Goal: Information Seeking & Learning: Learn about a topic

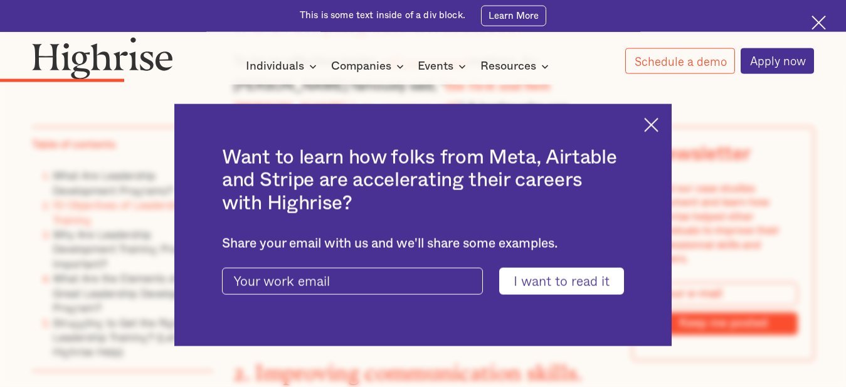
scroll to position [1986, 0]
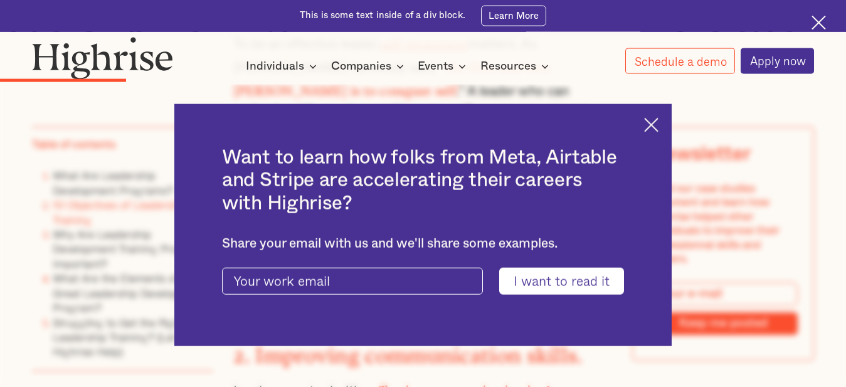
click at [654, 123] on img at bounding box center [651, 125] width 14 height 14
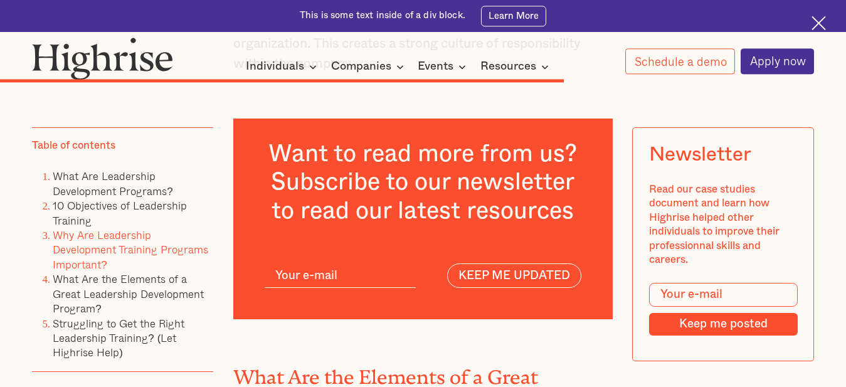
scroll to position [6609, 0]
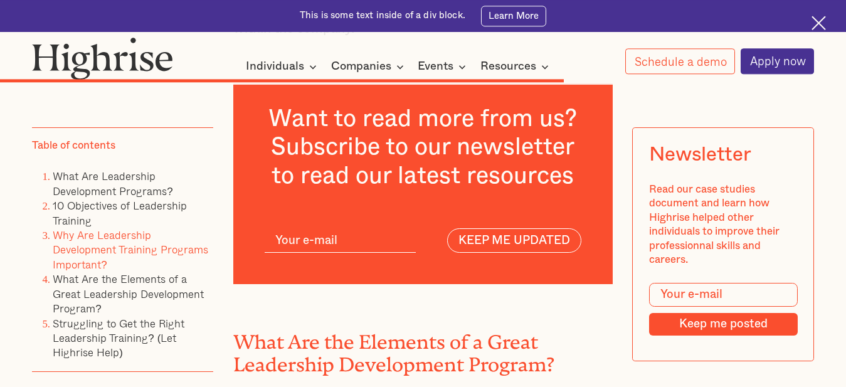
drag, startPoint x: 856, startPoint y: 129, endPoint x: 854, endPoint y: 271, distance: 141.7
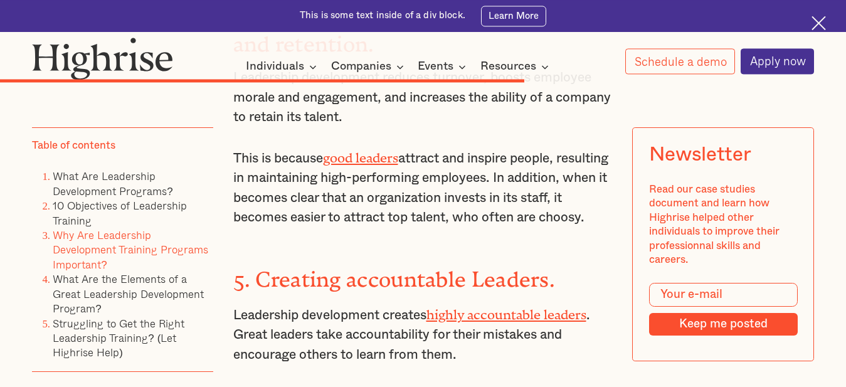
scroll to position [6203, 0]
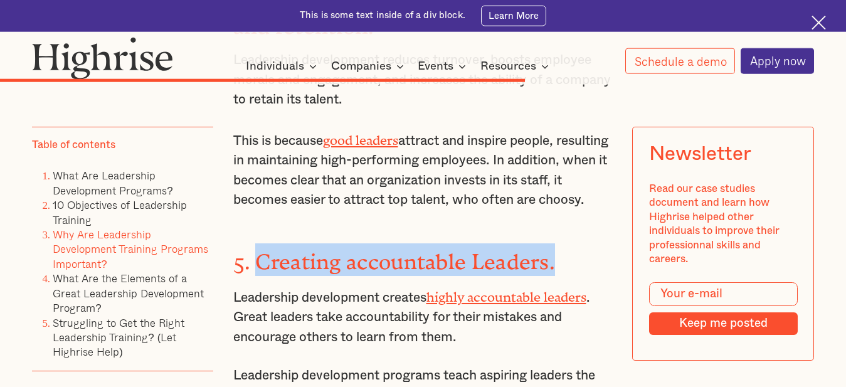
drag, startPoint x: 557, startPoint y: 216, endPoint x: 255, endPoint y: 217, distance: 302.2
click at [255, 243] on h3 "5. Creating accountable Leaders." at bounding box center [423, 259] width 380 height 33
copy strong "Creating accountable Leaders."
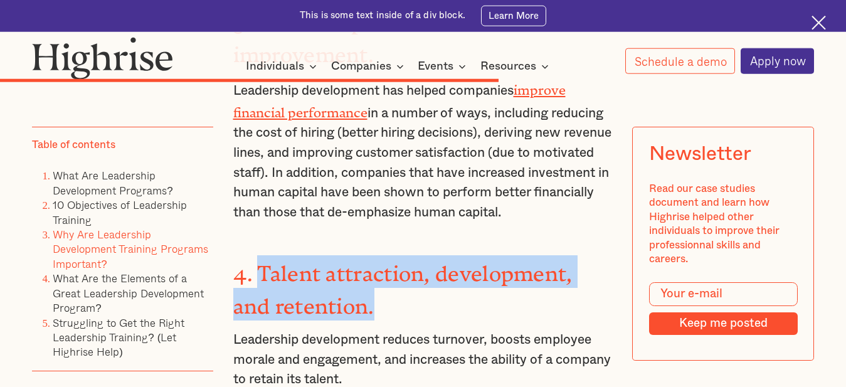
drag, startPoint x: 256, startPoint y: 208, endPoint x: 330, endPoint y: 248, distance: 84.1
click at [330, 261] on strong "4. Talent attraction, development, and retention." at bounding box center [402, 284] width 339 height 46
copy strong "Talent attraction, development, and retention."
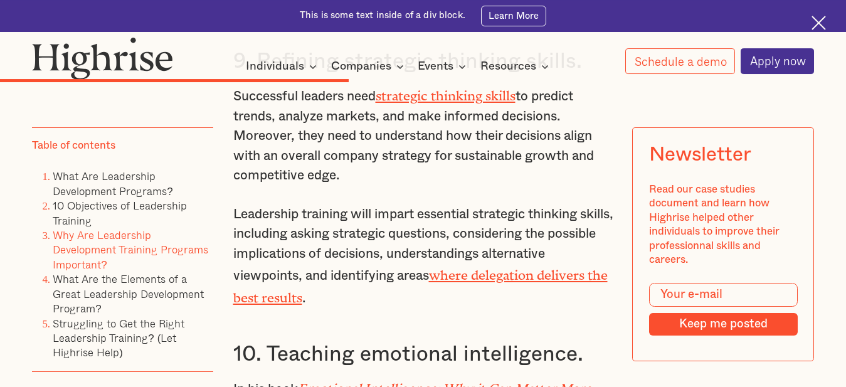
scroll to position [4357, 0]
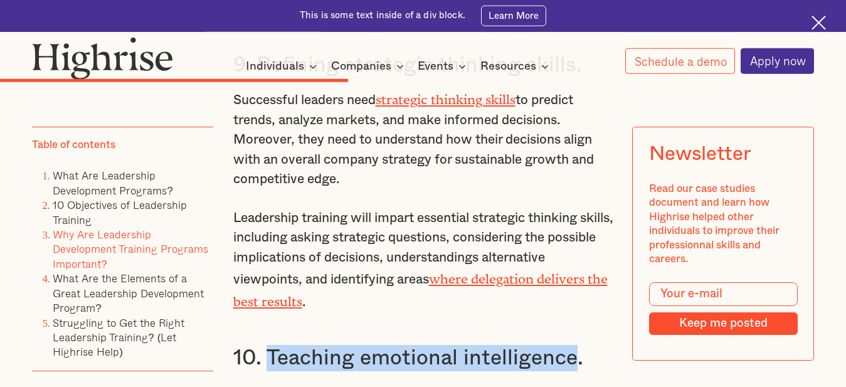
drag, startPoint x: 268, startPoint y: 302, endPoint x: 569, endPoint y: 298, distance: 300.9
click at [569, 345] on h3 "10. Teaching emotional intelligence." at bounding box center [423, 358] width 380 height 26
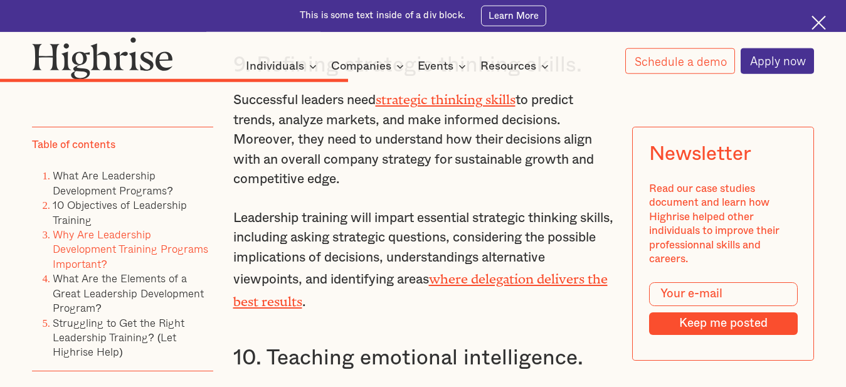
click at [530, 255] on p "Leadership training will impart essential strategic thinking skills, including …" at bounding box center [423, 260] width 380 height 104
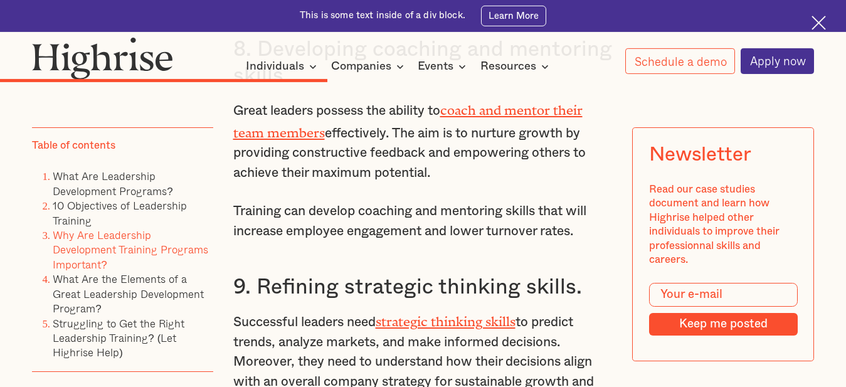
scroll to position [4133, 0]
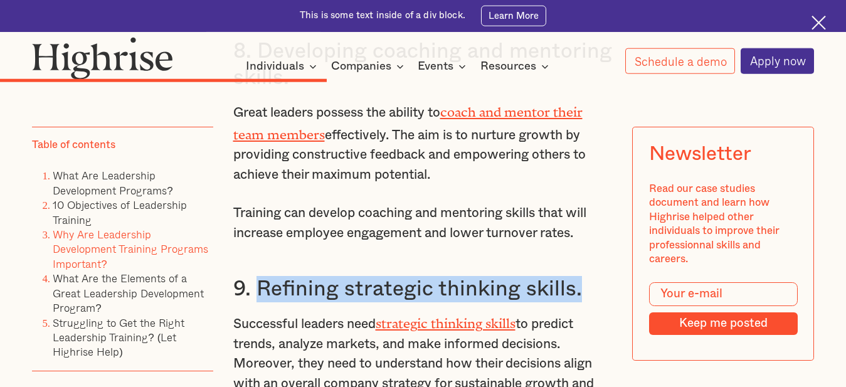
drag, startPoint x: 258, startPoint y: 236, endPoint x: 584, endPoint y: 246, distance: 326.7
click at [584, 276] on h3 "9. Refining strategic thinking skills." at bounding box center [423, 289] width 380 height 26
copy h3 "Refining strategic thinking skills."
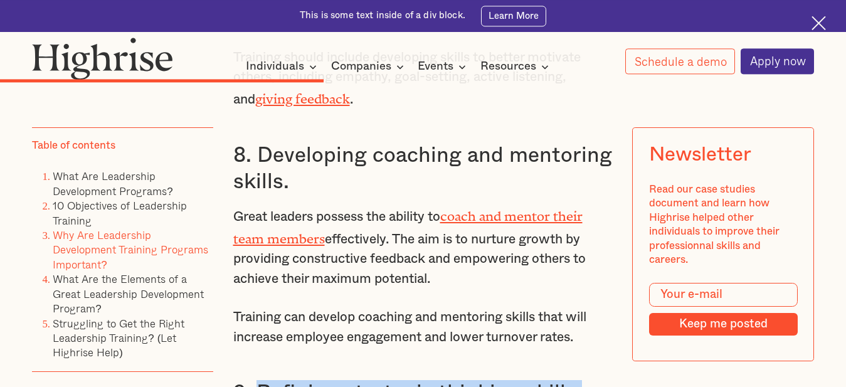
scroll to position [3845, 0]
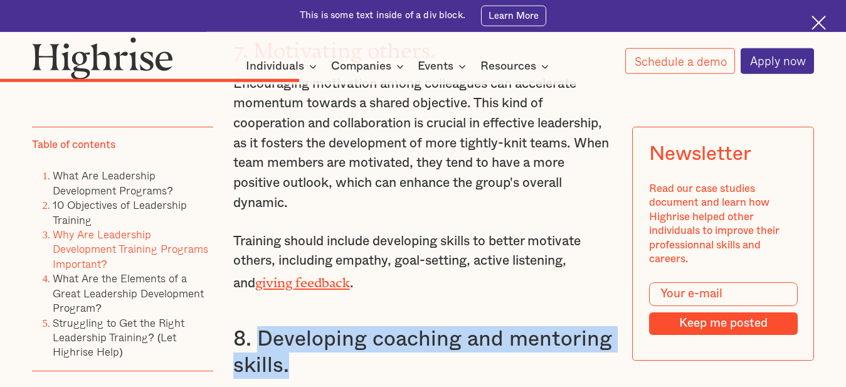
drag, startPoint x: 256, startPoint y: 288, endPoint x: 304, endPoint y: 328, distance: 62.8
click at [304, 328] on h3 "8. Developing coaching and mentoring skills." at bounding box center [423, 352] width 380 height 53
copy h3 "Developing coaching and mentoring skills."
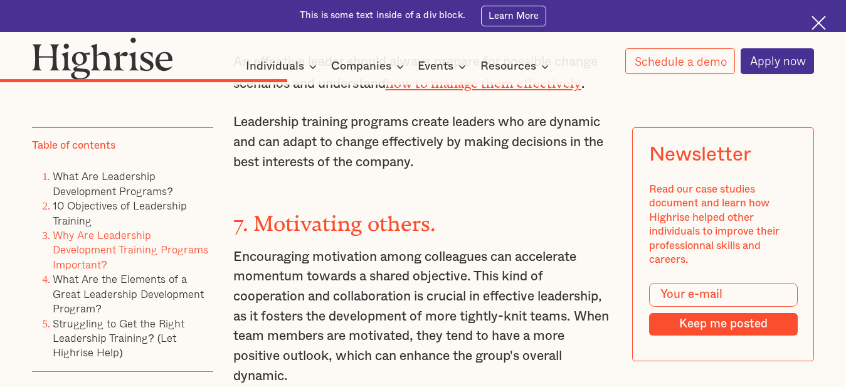
scroll to position [3653, 0]
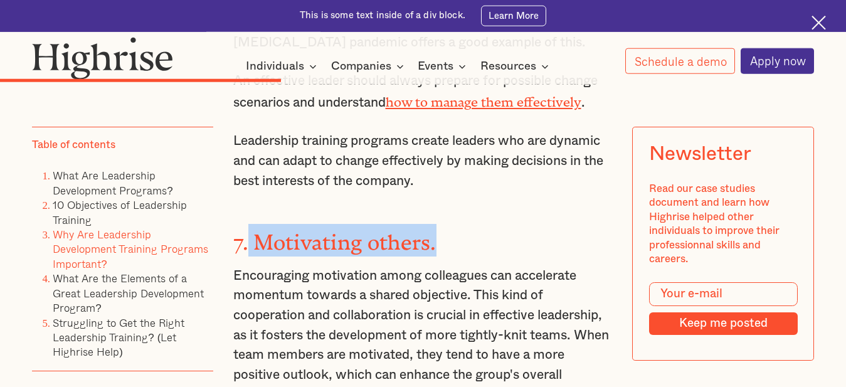
drag, startPoint x: 441, startPoint y: 207, endPoint x: 246, endPoint y: 196, distance: 195.9
click at [246, 224] on h3 "7. Motivating others." at bounding box center [423, 240] width 380 height 33
copy strong "Motivating others."
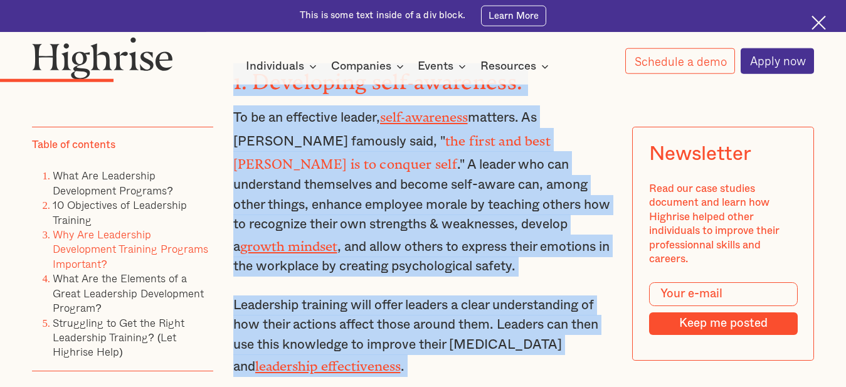
scroll to position [1890, 0]
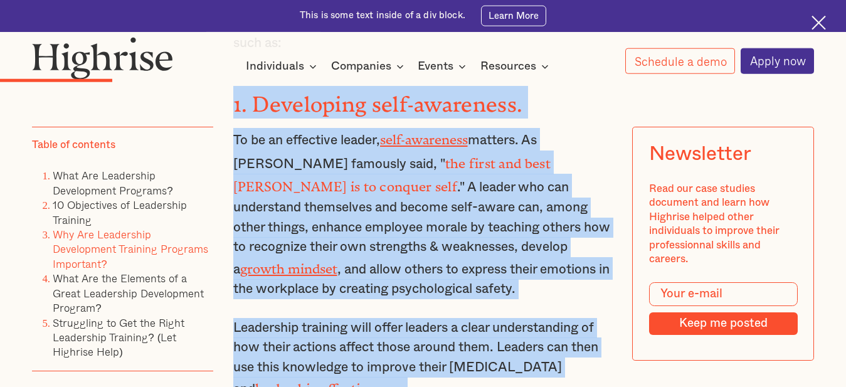
drag, startPoint x: 330, startPoint y: 283, endPoint x: 228, endPoint y: 105, distance: 205.6
copy div "1. Developing self-awareness. To be an effective leader, self-awareness matters…"
click at [584, 100] on h3 "1. Developing self-awareness." at bounding box center [423, 102] width 380 height 33
